Goal: Find contact information: Find contact information

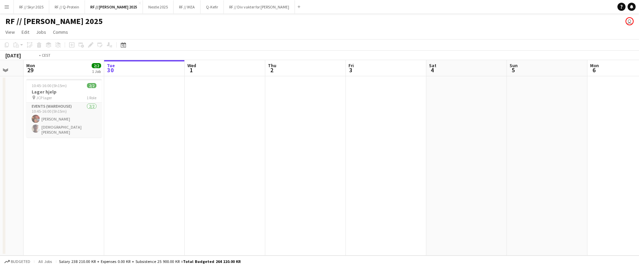
click at [222, 169] on app-calendar-viewport "Sat 27 Sun 28 Mon 29 2/2 1 Job Tue 30 Wed 1 Thu 2 Fri 3 Sat 4 Sun 5 Mon 6 Tue 7…" at bounding box center [319, 157] width 639 height 195
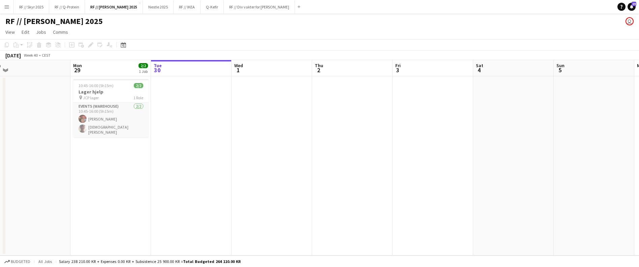
scroll to position [0, 269]
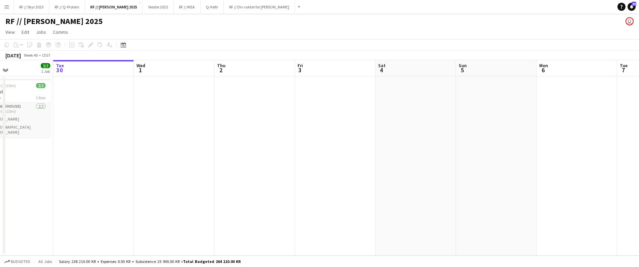
drag, startPoint x: 376, startPoint y: 152, endPoint x: 242, endPoint y: 151, distance: 134.1
click at [244, 153] on app-calendar-viewport "Fri 26 Sat 27 Sun 28 Mon 29 2/2 1 Job Tue 30 Wed 1 Thu 2 Fri 3 Sat 4 Sun 5 Mon …" at bounding box center [319, 157] width 639 height 195
click at [68, 8] on button "RF // Q-Protein Close" at bounding box center [67, 6] width 36 height 13
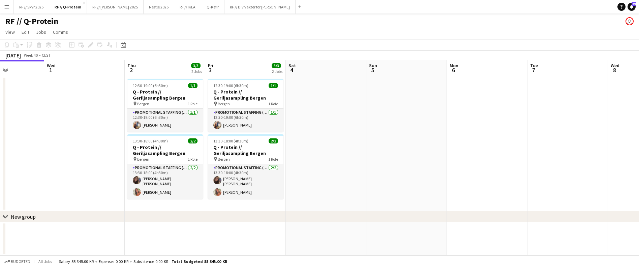
scroll to position [0, 202]
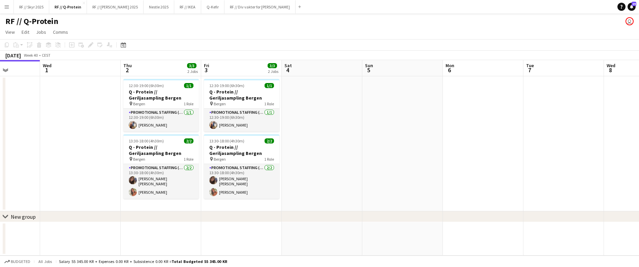
drag, startPoint x: 474, startPoint y: 140, endPoint x: 353, endPoint y: 137, distance: 121.0
click at [353, 137] on app-calendar-viewport "Sun 28 Mon 29 Tue 30 Wed 1 Thu 2 3/3 2 Jobs Fri 3 3/3 2 Jobs Sat 4 Sun 5 Mon 6 …" at bounding box center [319, 157] width 639 height 195
click at [343, 134] on app-date-cell at bounding box center [322, 143] width 81 height 135
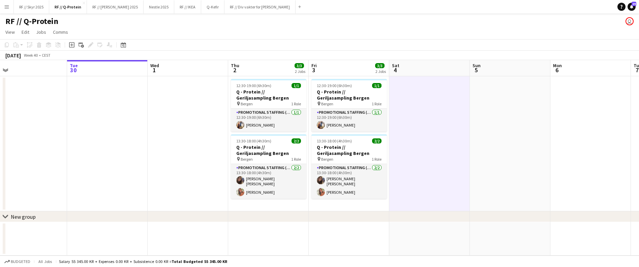
drag, startPoint x: 316, startPoint y: 126, endPoint x: 308, endPoint y: 132, distance: 10.3
click at [320, 130] on app-calendar-viewport "Fri 26 3/3 2 Jobs Sat 27 Sun 28 Mon 29 Tue 30 Wed 1 Thu 2 3/3 2 Jobs Fri 3 3/3 …" at bounding box center [319, 157] width 639 height 195
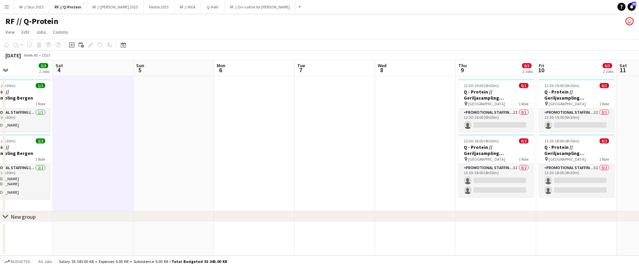
drag, startPoint x: 513, startPoint y: 130, endPoint x: 263, endPoint y: 129, distance: 250.1
click at [263, 129] on app-calendar-viewport "Tue 30 Wed 1 Thu 2 3/3 2 Jobs Fri 3 3/3 2 Jobs Sat 4 Sun 5 Mon 6 Tue 7 Wed 8 Th…" at bounding box center [319, 157] width 639 height 195
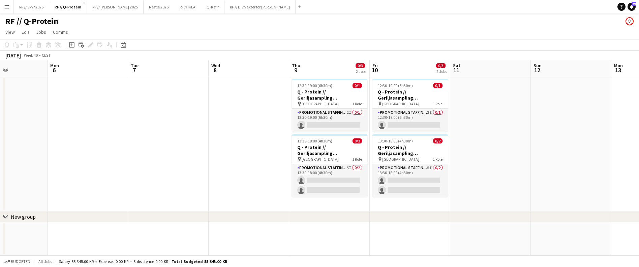
drag, startPoint x: 284, startPoint y: 129, endPoint x: 209, endPoint y: 129, distance: 75.5
click at [209, 129] on app-calendar-viewport "Thu 2 3/3 2 Jobs Fri 3 3/3 2 Jobs Sat 4 Sun 5 Mon 6 Tue 7 Wed 8 Thu 9 0/3 2 Job…" at bounding box center [319, 157] width 639 height 195
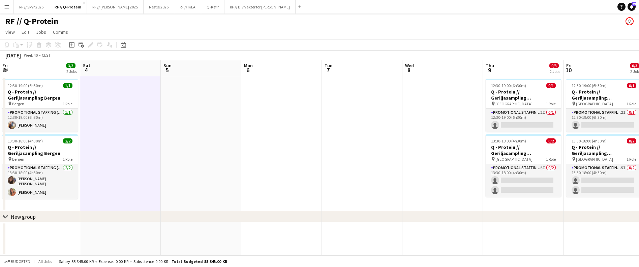
drag, startPoint x: 209, startPoint y: 129, endPoint x: 483, endPoint y: 125, distance: 273.7
click at [483, 126] on app-calendar-viewport "Wed 1 Thu 2 3/3 2 Jobs Fri 3 3/3 2 Jobs Sat 4 Sun 5 Mon 6 Tue 7 Wed 8 Thu 9 0/3…" at bounding box center [319, 157] width 639 height 195
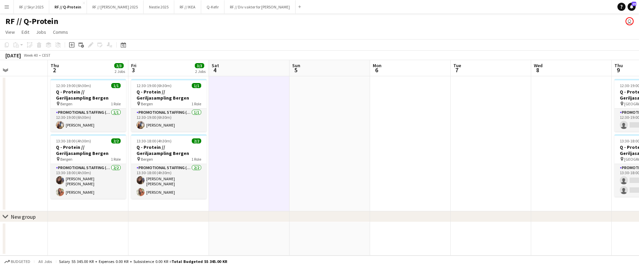
drag, startPoint x: 267, startPoint y: 116, endPoint x: 333, endPoint y: 114, distance: 66.1
click at [333, 114] on app-calendar-viewport "Mon 29 Tue 30 Wed 1 Thu 2 3/3 2 Jobs Fri 3 3/3 2 Jobs Sat 4 Sun 5 Mon 6 Tue 7 W…" at bounding box center [319, 157] width 639 height 195
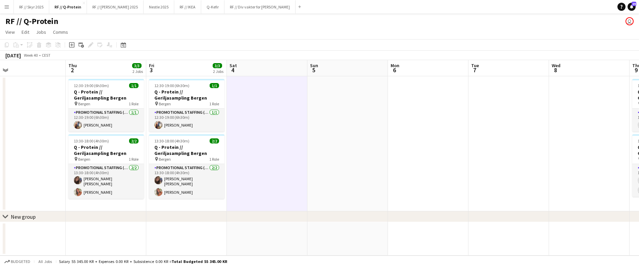
click at [5, 6] on app-icon "Menu" at bounding box center [6, 6] width 5 height 5
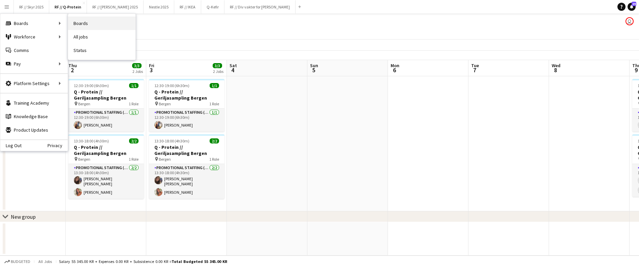
click at [84, 26] on link "Boards" at bounding box center [101, 23] width 67 height 13
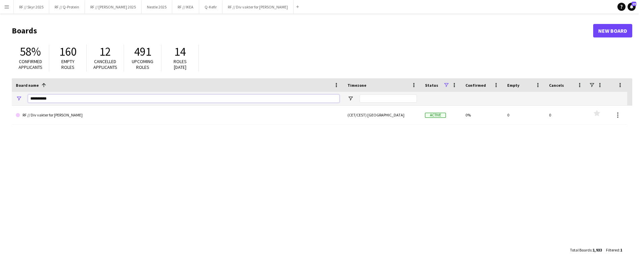
drag, startPoint x: 63, startPoint y: 96, endPoint x: 20, endPoint y: 94, distance: 42.9
click at [20, 94] on div "**********" at bounding box center [178, 98] width 332 height 13
type input "*******"
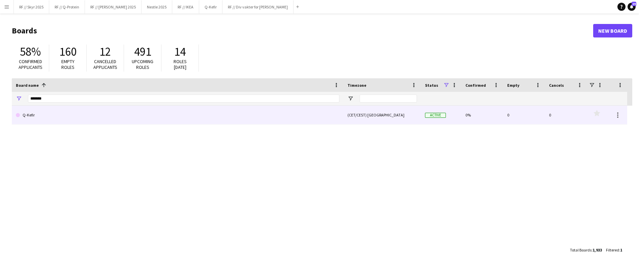
click at [79, 122] on link "Q-Kefir" at bounding box center [178, 114] width 324 height 19
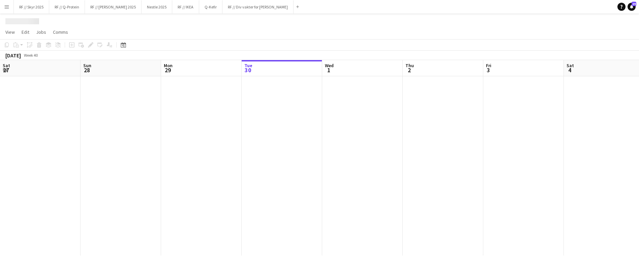
scroll to position [0, 161]
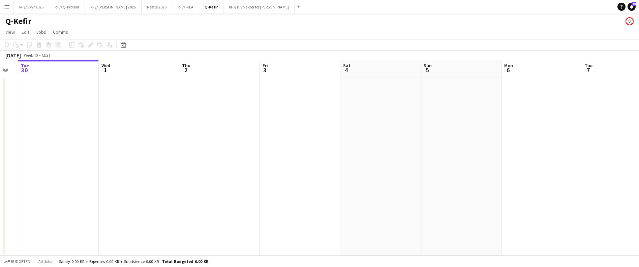
drag, startPoint x: 329, startPoint y: 131, endPoint x: 112, endPoint y: 125, distance: 217.5
click at [112, 125] on app-calendar-viewport "Sat 27 Sun 28 Mon 29 Tue 30 Wed 1 Thu 2 Fri 3 Sat 4 Sun 5 Mon 6 Tue 7 Wed 8 Thu…" at bounding box center [319, 157] width 639 height 195
drag, startPoint x: 445, startPoint y: 138, endPoint x: 255, endPoint y: 135, distance: 189.8
click at [177, 139] on app-calendar-viewport "Thu 2 Fri 3 Sat 4 Sun 5 Mon 6 Tue 7 Wed 8 Thu 9 Fri 10 Sat 11 Sun 12 Mon 13 Tue…" at bounding box center [319, 157] width 639 height 195
drag, startPoint x: 468, startPoint y: 132, endPoint x: 201, endPoint y: 131, distance: 266.9
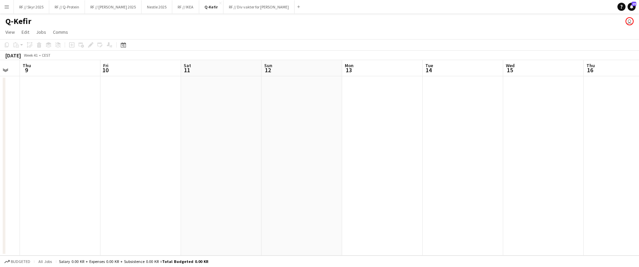
click at [193, 132] on app-calendar-viewport "Mon 6 Tue 7 Wed 8 Thu 9 Fri 10 Sat 11 Sun 12 Mon 13 Tue 14 Wed 15 Thu 16 Fri 17…" at bounding box center [319, 157] width 639 height 195
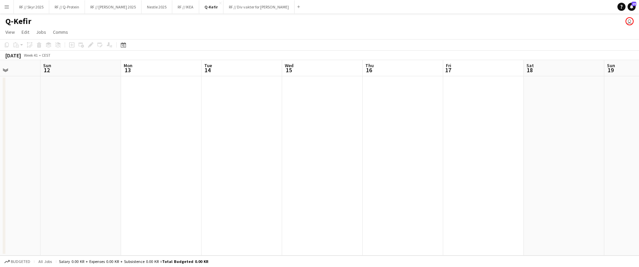
drag, startPoint x: 484, startPoint y: 121, endPoint x: 184, endPoint y: 116, distance: 299.7
click at [184, 116] on app-calendar-viewport "Thu 9 Fri 10 Sat 11 Sun 12 Mon 13 Tue 14 Wed 15 Thu 16 Fri 17 Sat 18 Sun 19 Mon…" at bounding box center [319, 157] width 639 height 195
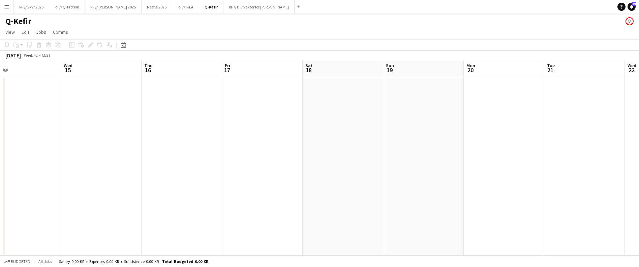
scroll to position [0, 188]
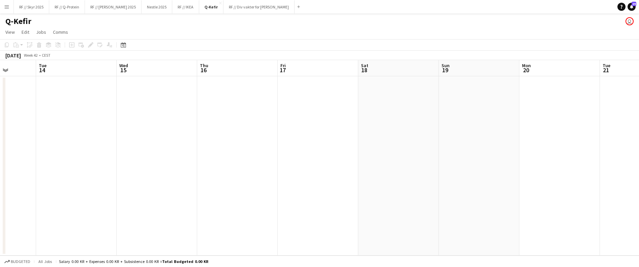
drag, startPoint x: 454, startPoint y: 112, endPoint x: 203, endPoint y: 92, distance: 252.2
click at [226, 106] on app-calendar-viewport "Sat 11 Sun 12 Mon 13 Tue 14 Wed 15 Thu 16 Fri 17 Sat 18 Sun 19 Mon 20 Tue 21 We…" at bounding box center [319, 157] width 639 height 195
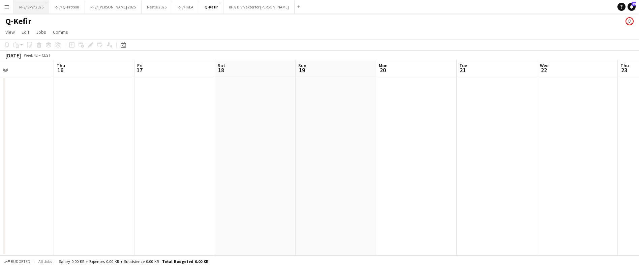
click at [27, 11] on button "RF // Skyr 2025 Close" at bounding box center [31, 6] width 35 height 13
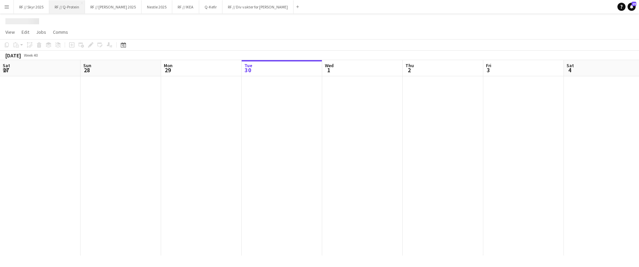
scroll to position [0, 161]
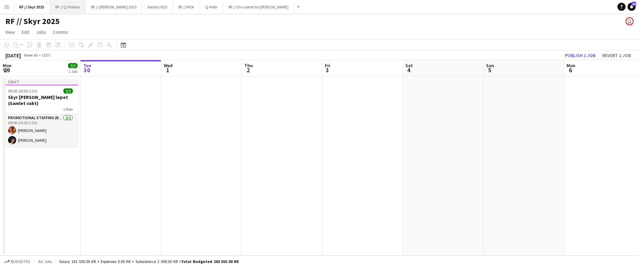
click at [65, 8] on button "RF // Q-Protein Close" at bounding box center [68, 6] width 36 height 13
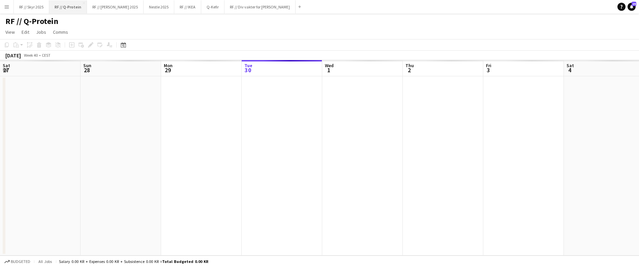
scroll to position [0, 161]
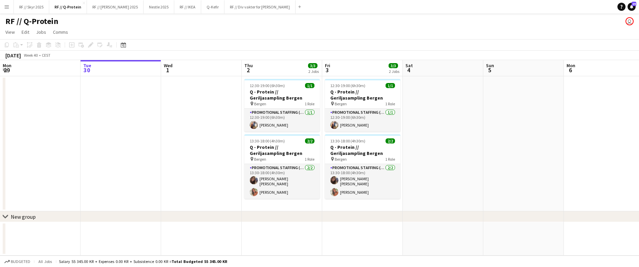
click at [5, 8] on app-icon "Menu" at bounding box center [6, 6] width 5 height 5
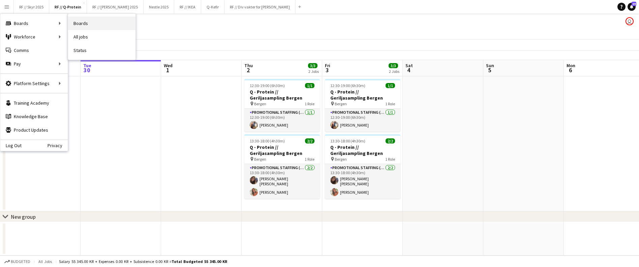
click at [82, 26] on link "Boards" at bounding box center [101, 23] width 67 height 13
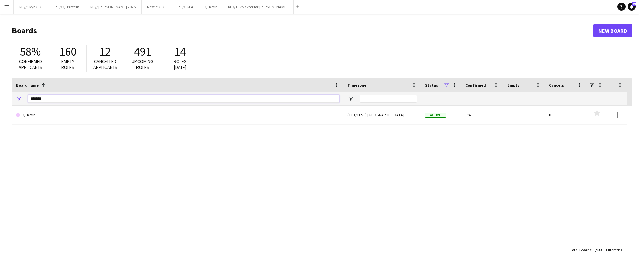
click at [55, 96] on input "*******" at bounding box center [183, 98] width 311 height 8
click at [73, 163] on div "RF // Q-meieriene Q1-Q2 (CET/CEST) Belgrade Active 0% 0 0 Favourites RF // Q-me…" at bounding box center [322, 174] width 620 height 138
click at [44, 101] on input "*******" at bounding box center [183, 98] width 311 height 8
click at [42, 99] on input "*******" at bounding box center [183, 98] width 311 height 8
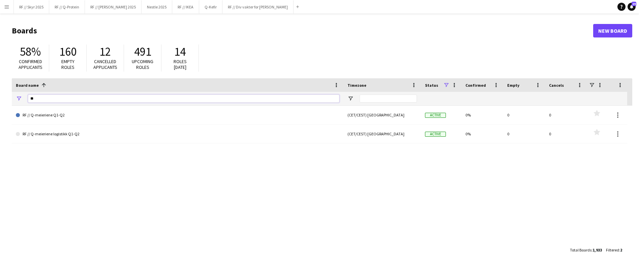
type input "**"
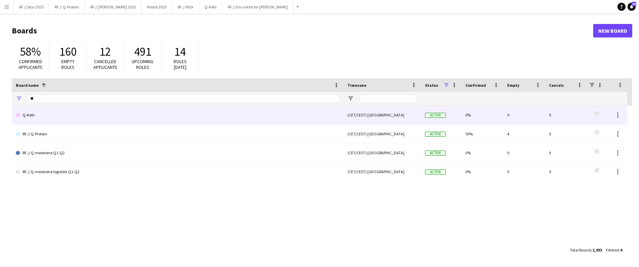
click at [266, 113] on link "Q-Kefir" at bounding box center [178, 114] width 324 height 19
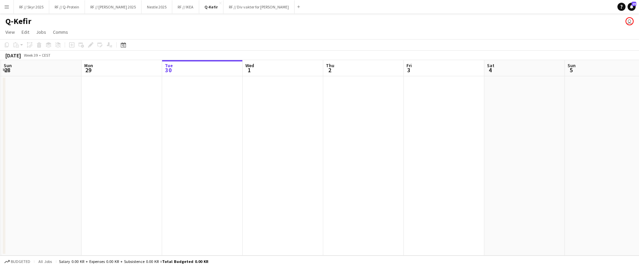
drag, startPoint x: 402, startPoint y: 129, endPoint x: 572, endPoint y: 123, distance: 170.3
click at [575, 124] on app-calendar-viewport "Fri 26 Sat 27 Sun 28 Mon 29 Tue 30 Wed 1 Thu 2 Fri 3 Sat 4 Sun 5 Mon 6 Tue 7 We…" at bounding box center [319, 157] width 639 height 195
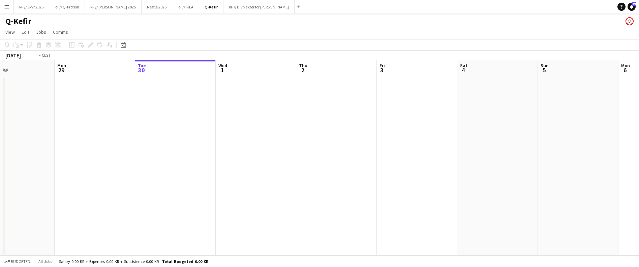
drag, startPoint x: 317, startPoint y: 119, endPoint x: 77, endPoint y: 120, distance: 239.6
click at [101, 120] on app-calendar-viewport "Thu 25 Fri 26 Sat 27 Sun 28 Mon 29 Tue 30 Wed 1 Thu 2 Fri 3 Sat 4 Sun 5 Mon 6 T…" at bounding box center [319, 157] width 639 height 195
drag, startPoint x: 303, startPoint y: 125, endPoint x: -5, endPoint y: 110, distance: 308.4
click at [0, 110] on html "Menu Boards Boards Boards All jobs Status Workforce Workforce My Workforce Recr…" at bounding box center [319, 133] width 639 height 267
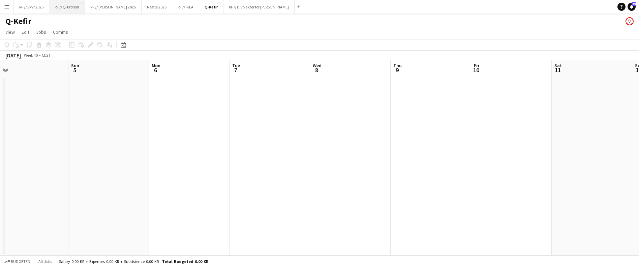
click at [71, 5] on button "RF // Q-Protein Close" at bounding box center [67, 6] width 36 height 13
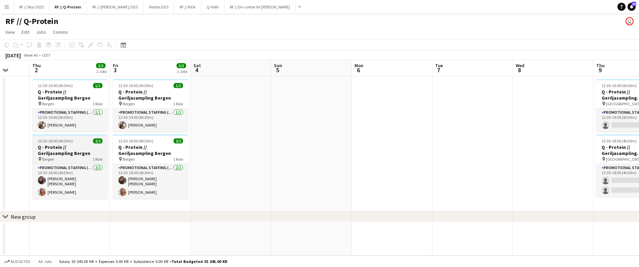
click at [75, 144] on app-calendar-viewport "Mon 29 Tue 30 Wed 1 Thu 2 3/3 2 Jobs Fri 3 3/3 2 Jobs Sat 4 Sun 5 Mon 6 Tue 7 W…" at bounding box center [319, 157] width 639 height 195
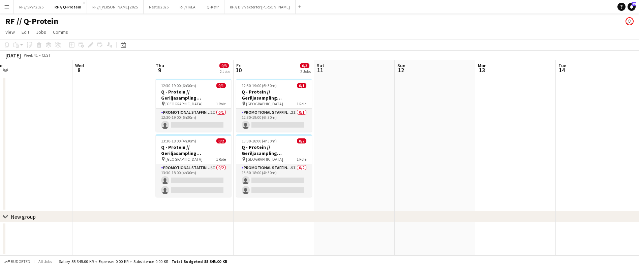
drag, startPoint x: 451, startPoint y: 157, endPoint x: 85, endPoint y: 147, distance: 365.8
click at [85, 147] on app-calendar-viewport "Sat 4 Sun 5 Mon 6 Tue 7 Wed 8 Thu 9 0/3 2 Jobs Fri 10 0/3 2 Jobs Sat 11 Sun 12 …" at bounding box center [319, 157] width 639 height 195
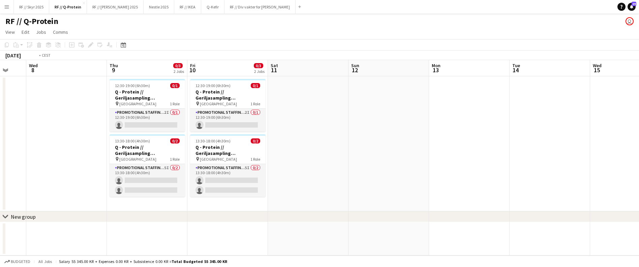
drag, startPoint x: 319, startPoint y: 150, endPoint x: 603, endPoint y: 152, distance: 284.1
click at [548, 149] on app-calendar-viewport "Mon 6 Tue 7 Wed 8 Thu 9 0/3 2 Jobs Fri 10 0/3 2 Jobs Sat 11 Sun 12 Mon 13 Tue 1…" at bounding box center [319, 157] width 639 height 195
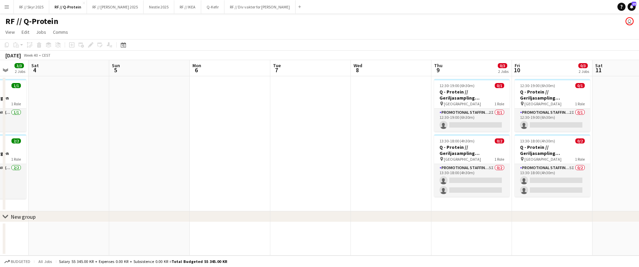
drag, startPoint x: 309, startPoint y: 112, endPoint x: 619, endPoint y: 124, distance: 310.0
click at [613, 123] on app-calendar-viewport "Thu 2 3/3 2 Jobs Fri 3 3/3 2 Jobs Sat 4 Sun 5 Mon 6 Tue 7 Wed 8 Thu 9 0/3 2 Job…" at bounding box center [319, 157] width 639 height 195
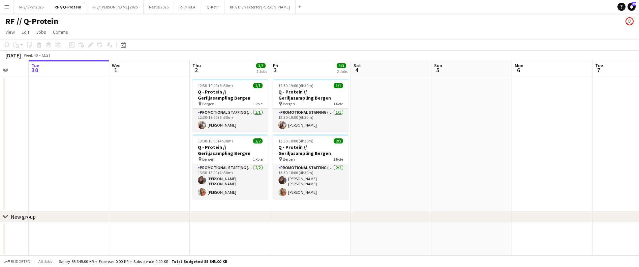
scroll to position [0, 213]
click at [29, 5] on button "RF // Skyr 2025 Close" at bounding box center [31, 6] width 35 height 13
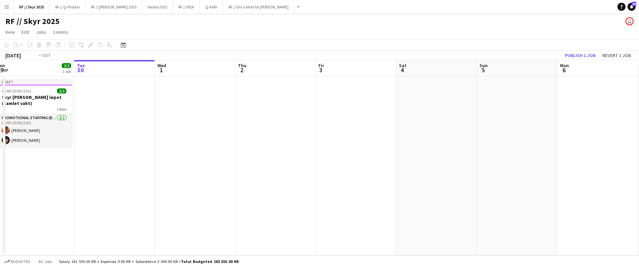
drag, startPoint x: 566, startPoint y: 142, endPoint x: 666, endPoint y: 117, distance: 103.2
click at [639, 117] on html "Menu Boards Boards Boards All jobs Status Workforce Workforce My Workforce Recr…" at bounding box center [319, 133] width 639 height 267
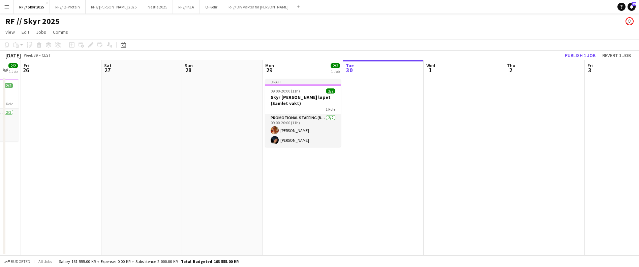
scroll to position [0, 158]
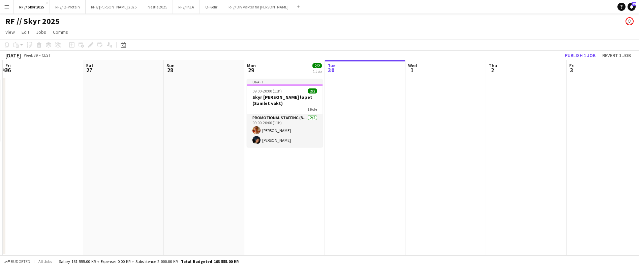
drag, startPoint x: 318, startPoint y: 115, endPoint x: 486, endPoint y: 115, distance: 168.5
click at [491, 115] on app-calendar-viewport "Wed 24 Thu 25 2/2 1 Job Fri 26 Sat 27 Sun 28 Mon 29 2/2 1 Job Tue 30 Wed 1 Thu …" at bounding box center [319, 157] width 639 height 195
click at [265, 99] on h3 "Skyr Rosa Sløyfe løpet (Samlet vakt)" at bounding box center [284, 100] width 75 height 12
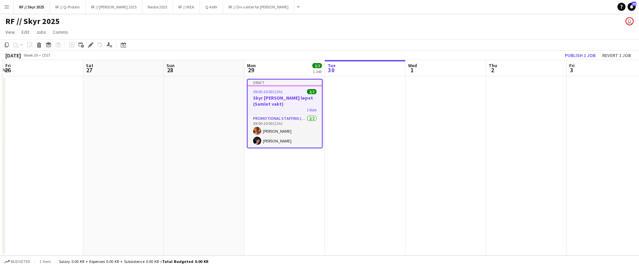
click at [525, 0] on app-navbar "Menu Boards Boards Boards All jobs Status Workforce Workforce My Workforce Recr…" at bounding box center [319, 6] width 639 height 13
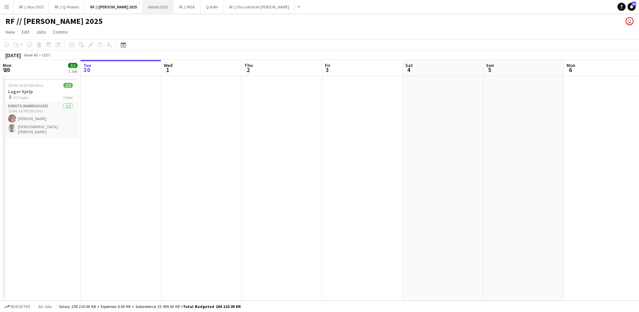
click at [153, 10] on button "Nestle 2025 Close" at bounding box center [158, 6] width 31 height 13
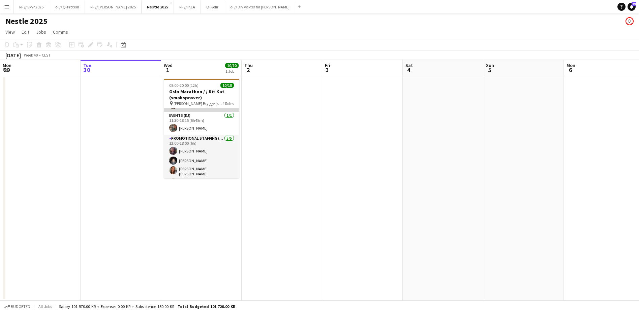
scroll to position [31, 0]
click at [196, 118] on app-card-role "Events (DJ) [DATE] 11:30-18:15 (6h45m) [PERSON_NAME]" at bounding box center [201, 122] width 75 height 23
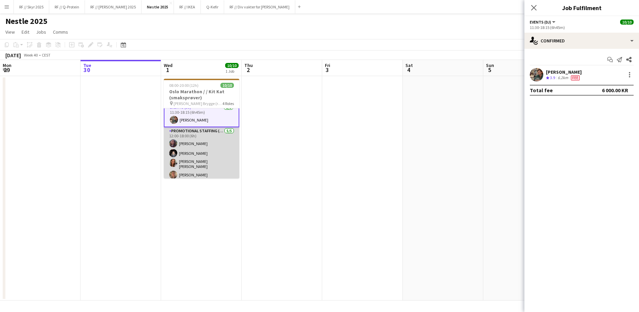
scroll to position [39, 0]
click at [193, 132] on app-card-role "Promotional Staffing (Sampling Staff) [DATE] 12:00-18:00 (6h) Ulrikke Gustafsso…" at bounding box center [201, 158] width 75 height 64
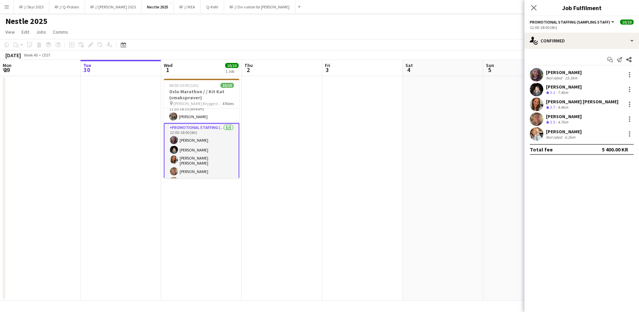
scroll to position [42, 0]
click at [538, 76] on app-user-avatar at bounding box center [536, 74] width 13 height 13
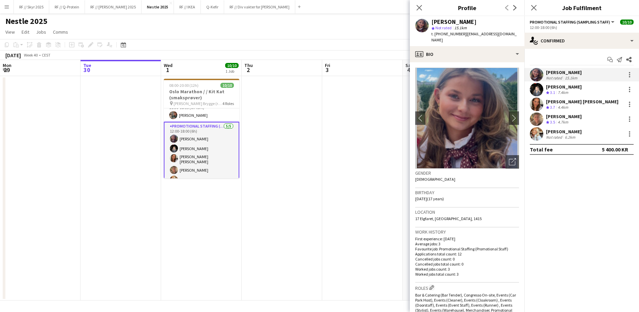
click at [447, 34] on span "t. [PHONE_NUMBER]" at bounding box center [448, 33] width 35 height 5
copy span "4794893093"
click at [534, 93] on app-user-avatar at bounding box center [536, 89] width 13 height 13
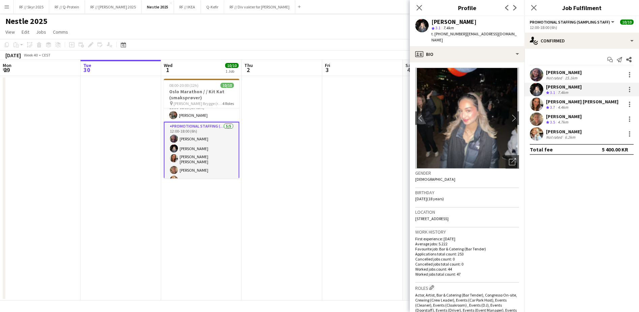
click at [449, 34] on span "t. [PHONE_NUMBER]" at bounding box center [448, 33] width 35 height 5
copy span "4748684635"
click at [536, 105] on app-user-avatar at bounding box center [536, 104] width 13 height 13
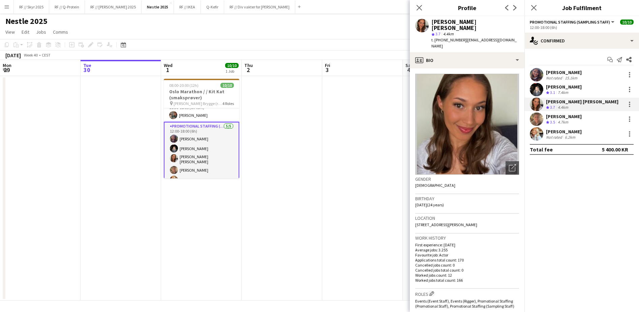
click at [447, 37] on span "t. [PHONE_NUMBER]" at bounding box center [448, 39] width 35 height 5
copy span "4797021316"
drag, startPoint x: 483, startPoint y: 23, endPoint x: 438, endPoint y: 25, distance: 44.5
click at [438, 25] on div "[PERSON_NAME] [PERSON_NAME]" at bounding box center [475, 25] width 88 height 12
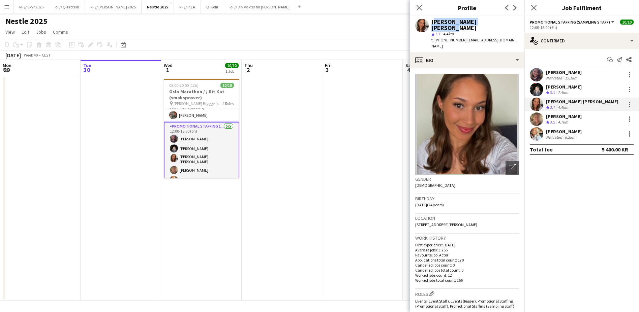
drag, startPoint x: 496, startPoint y: 21, endPoint x: 431, endPoint y: 24, distance: 65.1
click at [431, 24] on div "[PERSON_NAME] [PERSON_NAME] star 3.7 4.4km t. [PHONE_NUMBER] | [EMAIL_ADDRESS][…" at bounding box center [467, 34] width 115 height 36
copy div "[PERSON_NAME] [PERSON_NAME]"
click at [536, 119] on app-user-avatar at bounding box center [536, 119] width 13 height 13
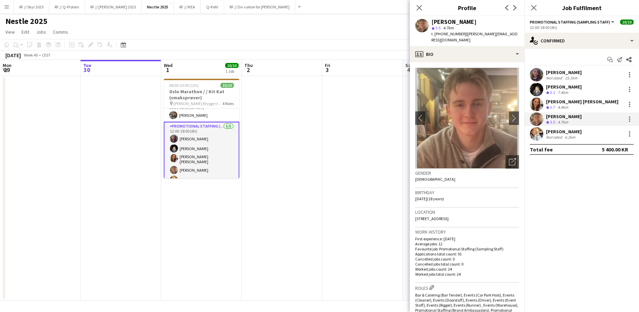
drag, startPoint x: 494, startPoint y: 21, endPoint x: 433, endPoint y: 20, distance: 61.3
click at [433, 20] on div "[PERSON_NAME]" at bounding box center [475, 22] width 88 height 6
copy div "[PERSON_NAME]"
drag, startPoint x: 456, startPoint y: 34, endPoint x: 435, endPoint y: 34, distance: 21.6
click at [435, 34] on span "t. [PHONE_NUMBER]" at bounding box center [448, 33] width 35 height 5
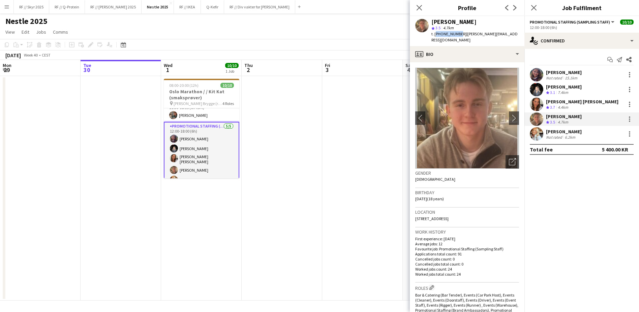
copy span "[PHONE_NUMBER]"
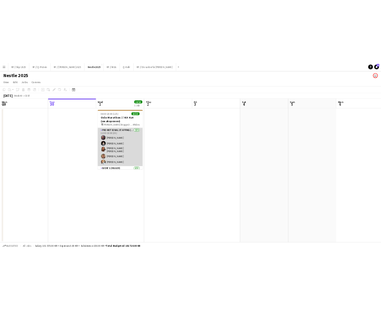
scroll to position [56, 0]
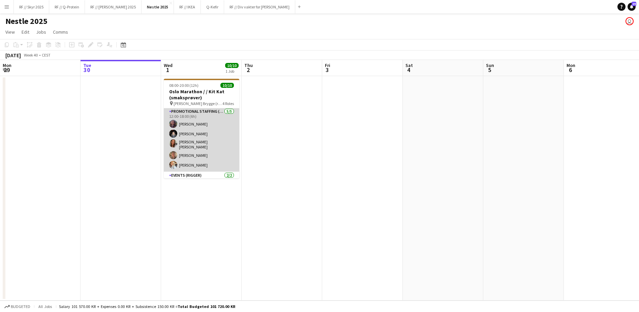
click at [199, 146] on app-card-role "Promotional Staffing (Sampling Staff) 5/5 12:00-18:00 (6h) Ulrikke Gustafsson H…" at bounding box center [201, 140] width 75 height 64
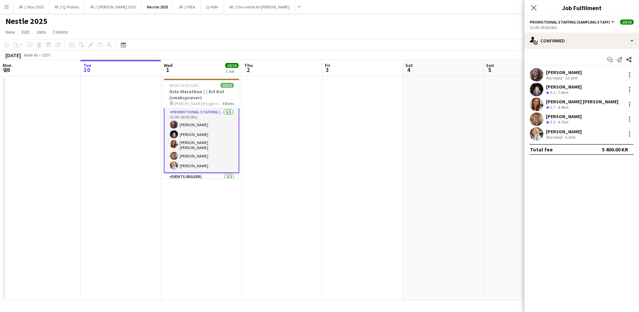
click at [544, 135] on div "Aurora Hansen Not rated 6.2km" at bounding box center [581, 133] width 115 height 13
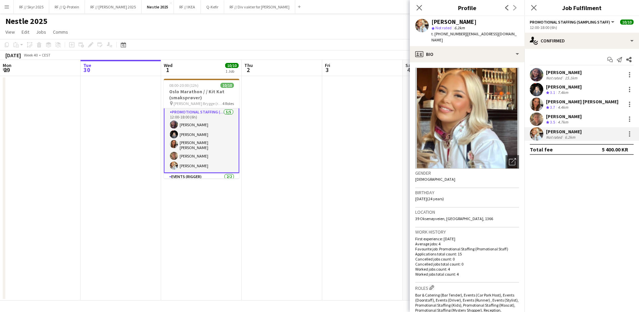
click at [452, 34] on span "t. +4740627276" at bounding box center [448, 33] width 35 height 5
click at [484, 32] on span "| aurorahansenn@gmail.com" at bounding box center [473, 36] width 85 height 11
drag, startPoint x: 457, startPoint y: 35, endPoint x: 435, endPoint y: 35, distance: 21.6
click at [435, 35] on span "t. +4740627276" at bounding box center [448, 33] width 35 height 5
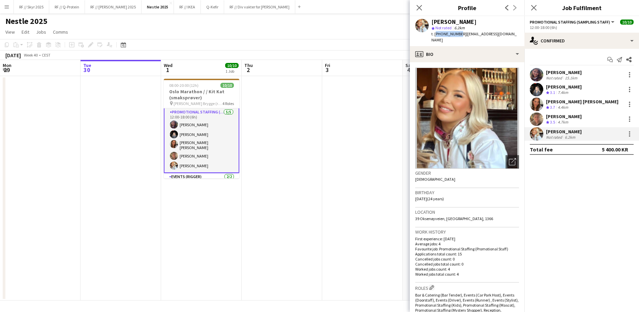
copy span "+4740627276"
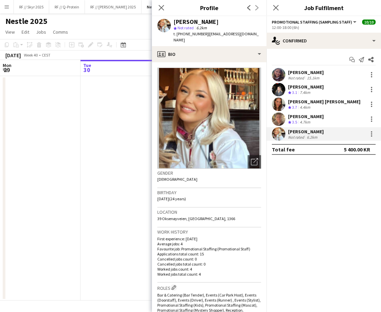
click at [276, 89] on app-user-avatar at bounding box center [278, 89] width 13 height 13
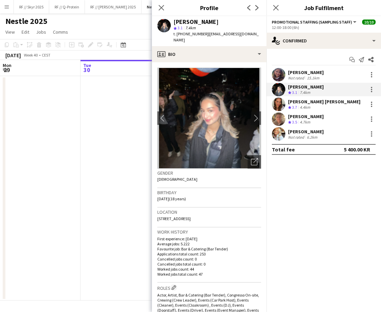
click at [278, 107] on app-user-avatar at bounding box center [278, 104] width 13 height 13
